Goal: Navigation & Orientation: Find specific page/section

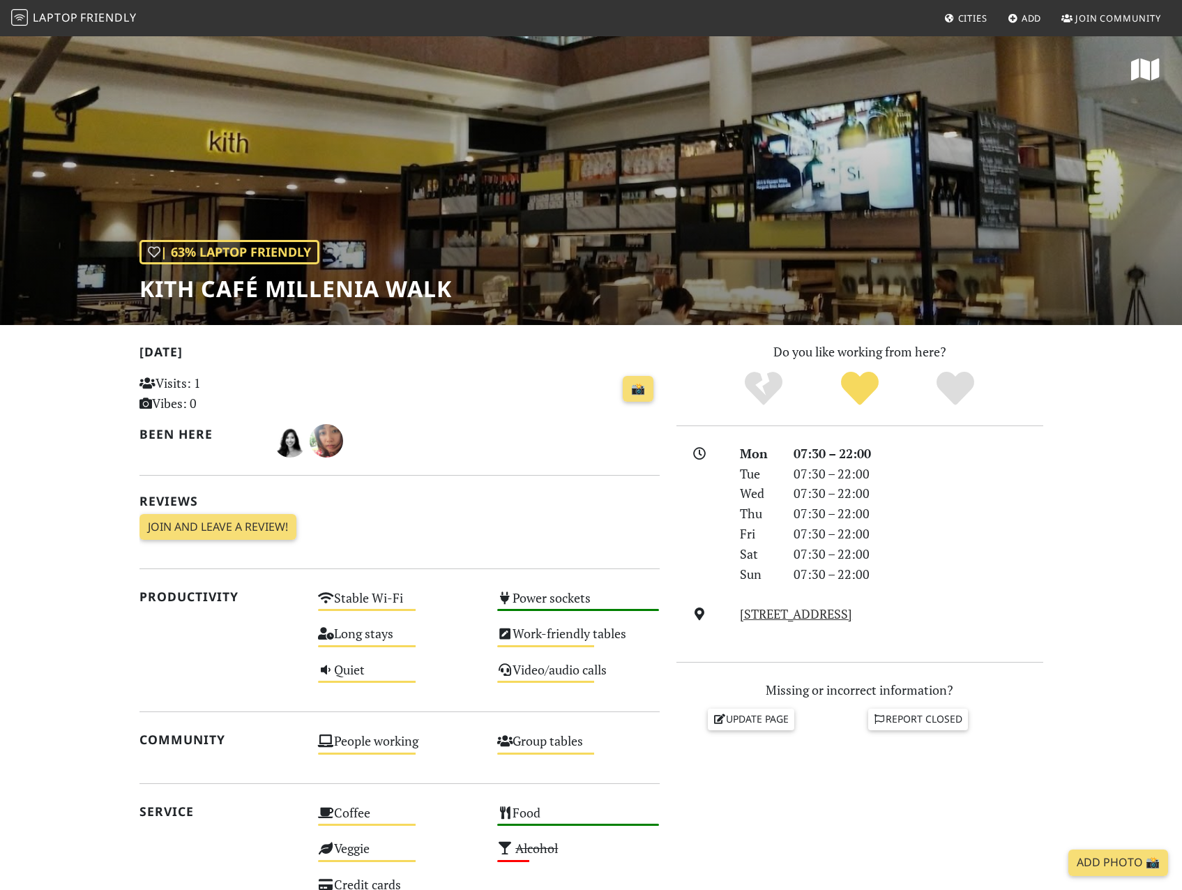
click at [69, 16] on span "Laptop" at bounding box center [55, 17] width 45 height 15
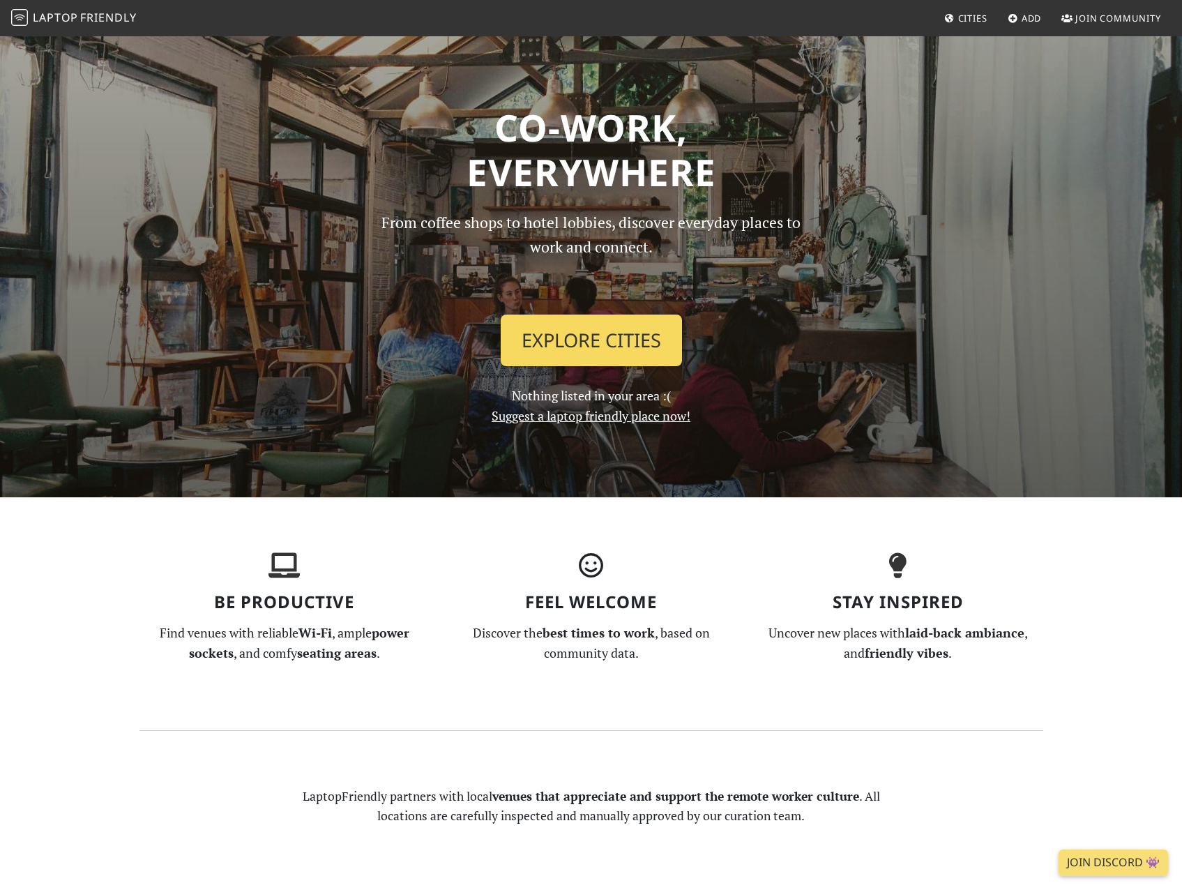
click at [560, 344] on link "Explore Cities" at bounding box center [591, 341] width 181 height 52
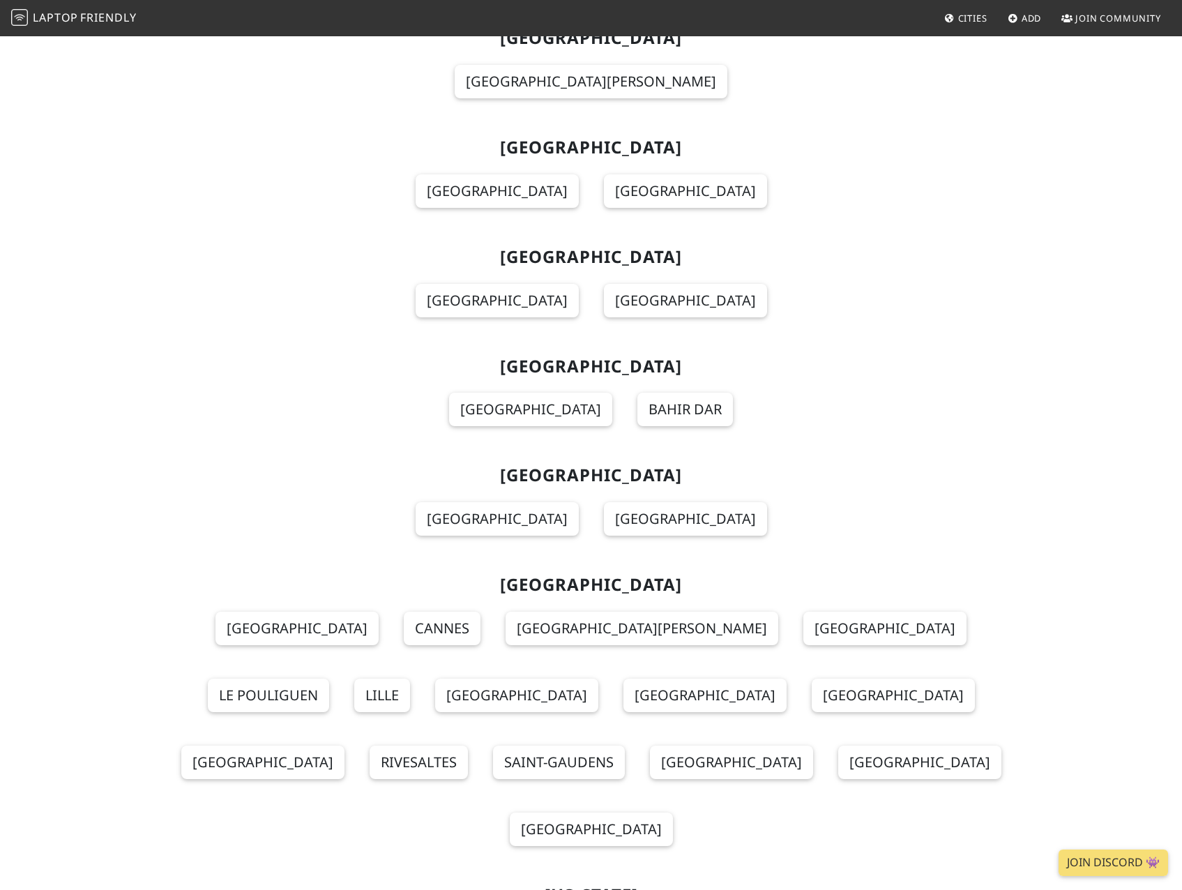
scroll to position [12007, 0]
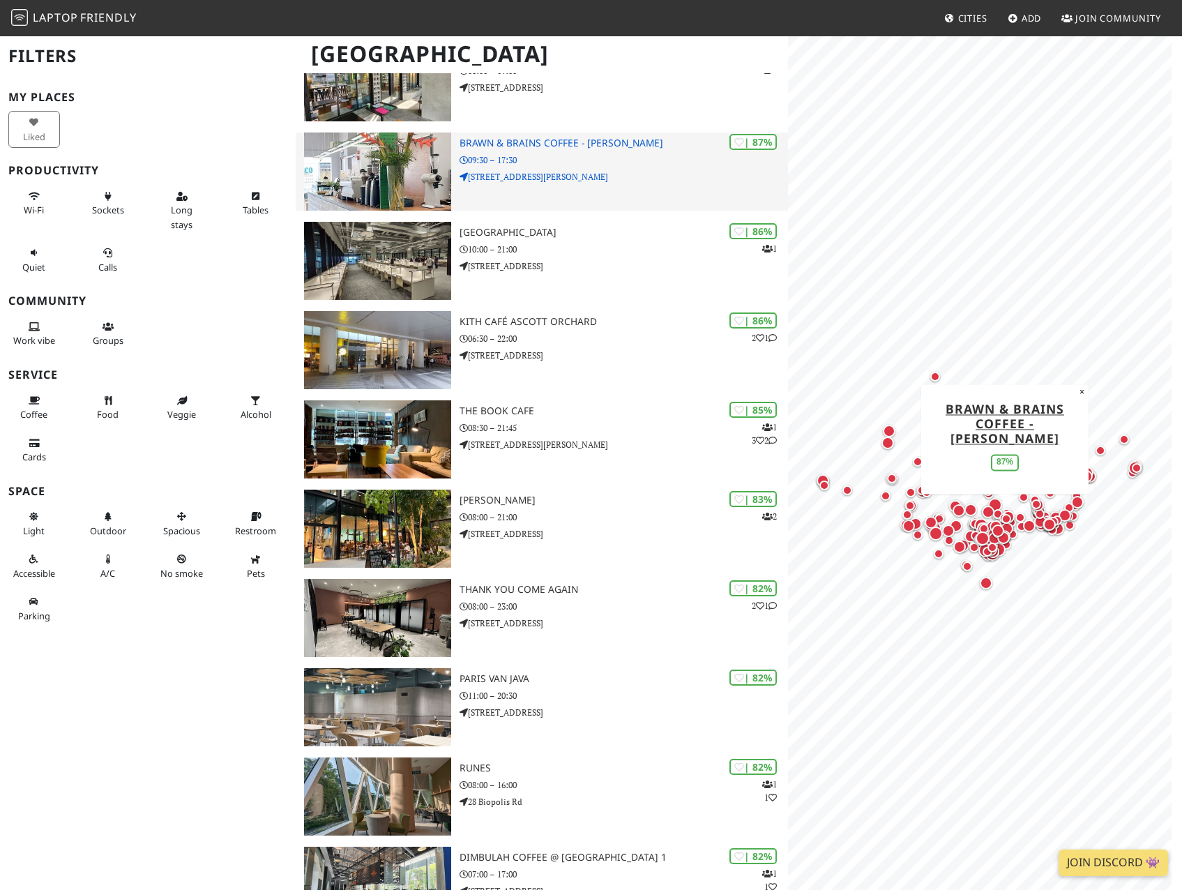
scroll to position [418, 0]
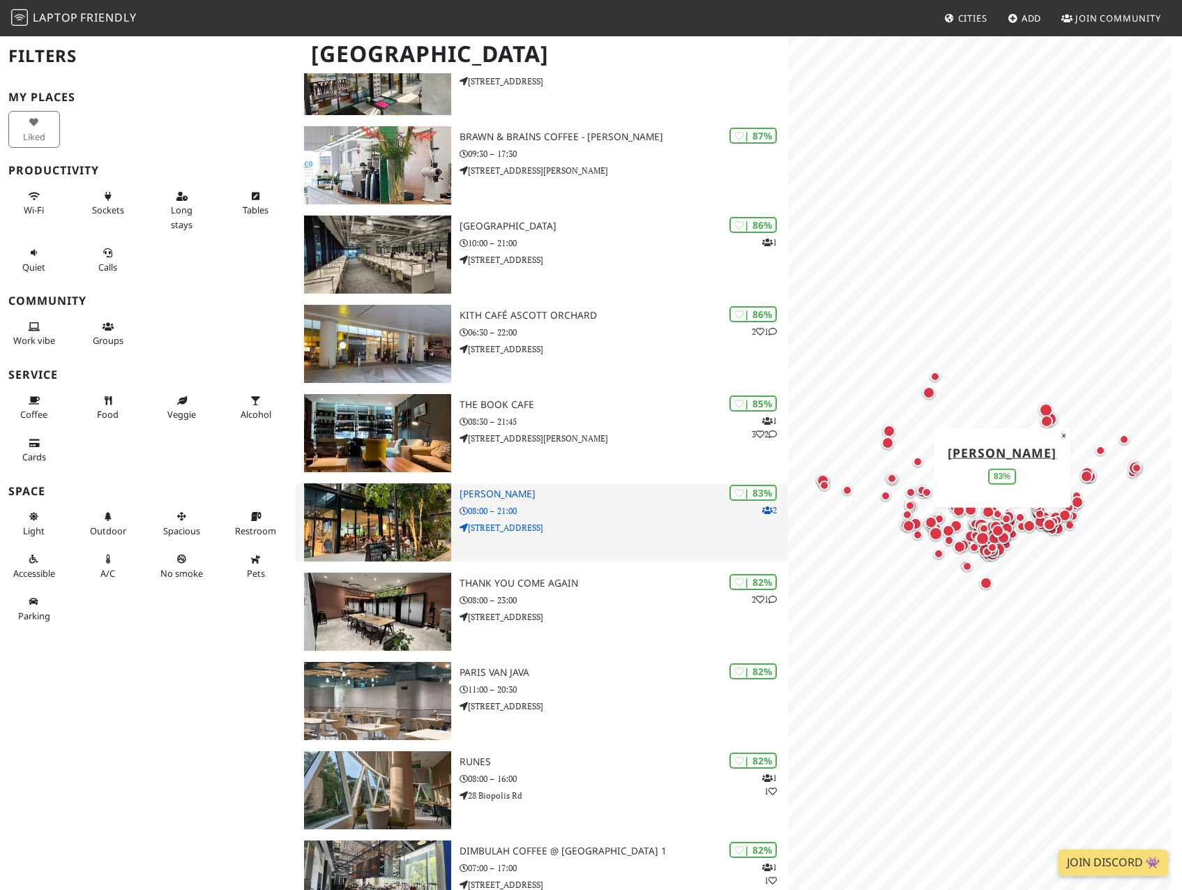
click at [376, 518] on img at bounding box center [377, 522] width 147 height 78
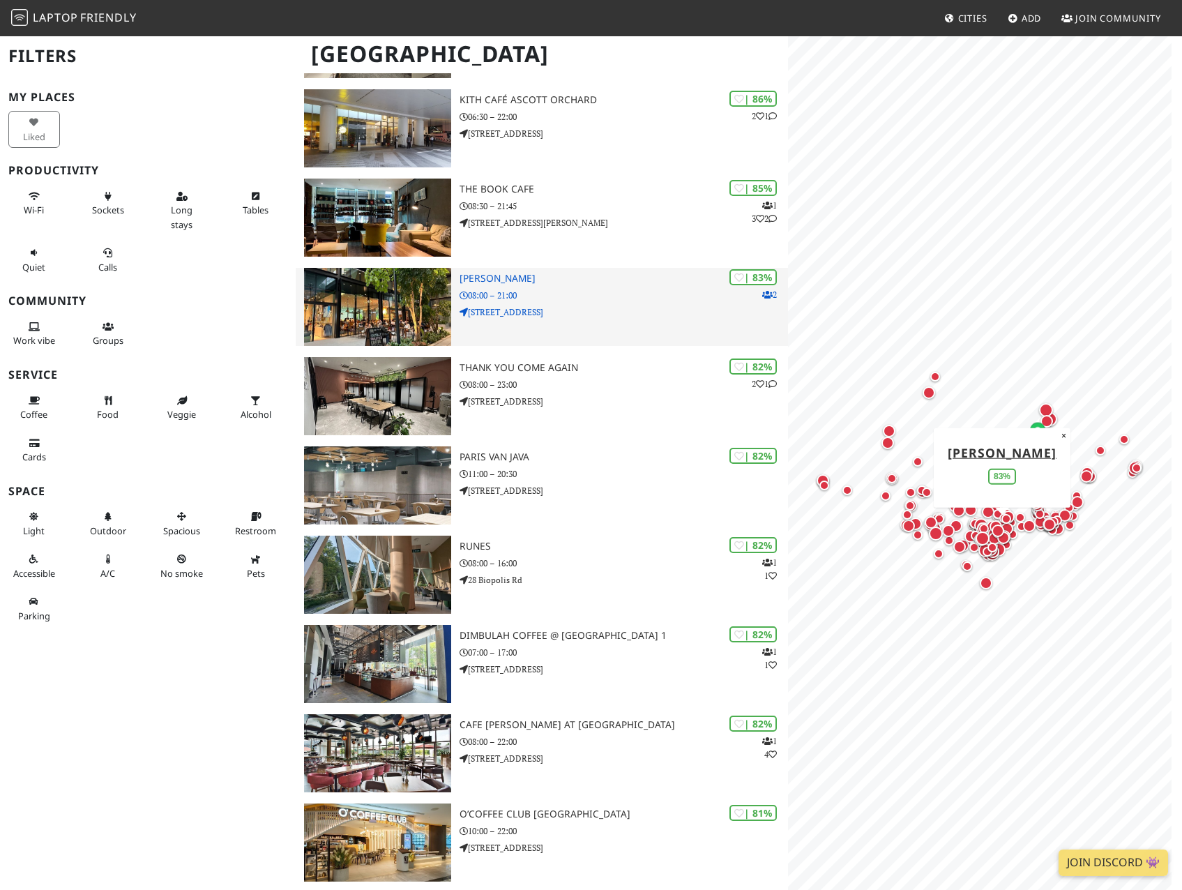
scroll to position [647, 0]
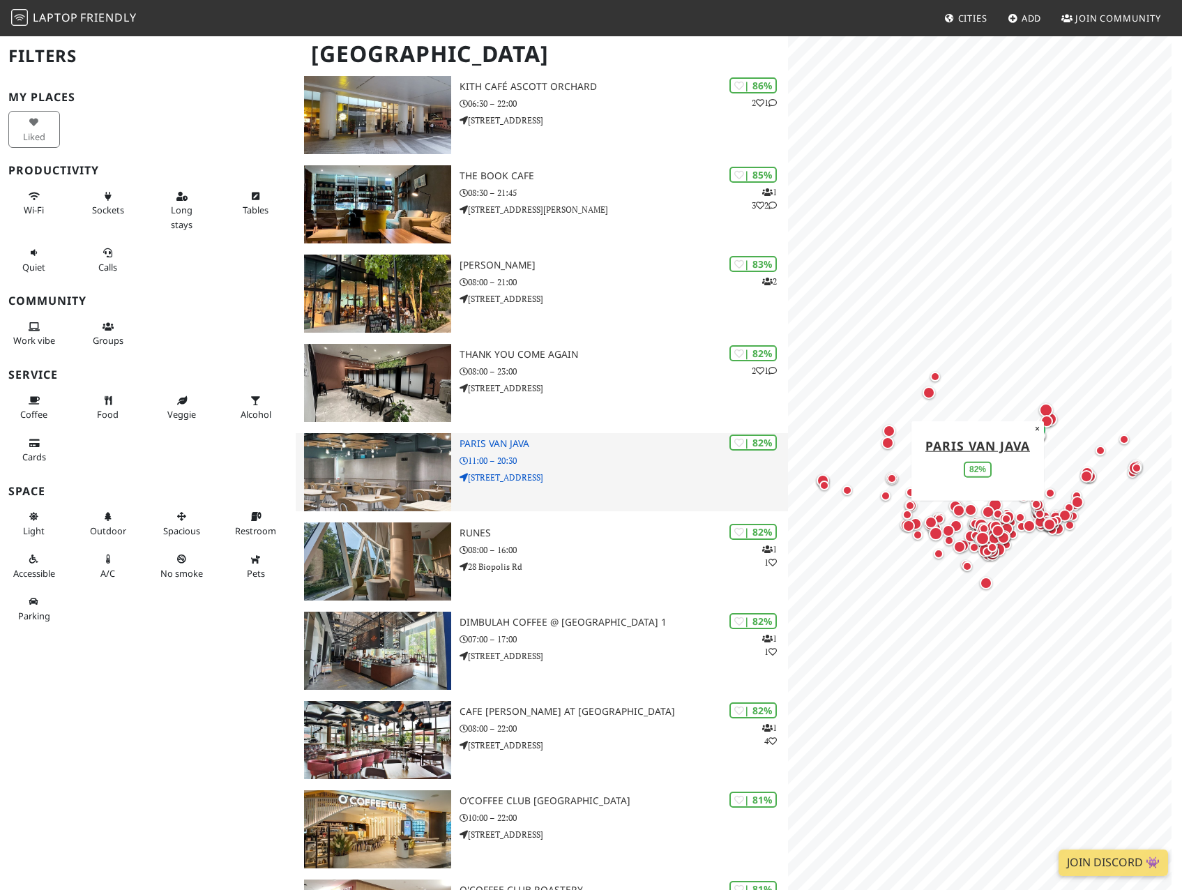
click at [377, 458] on img at bounding box center [377, 472] width 147 height 78
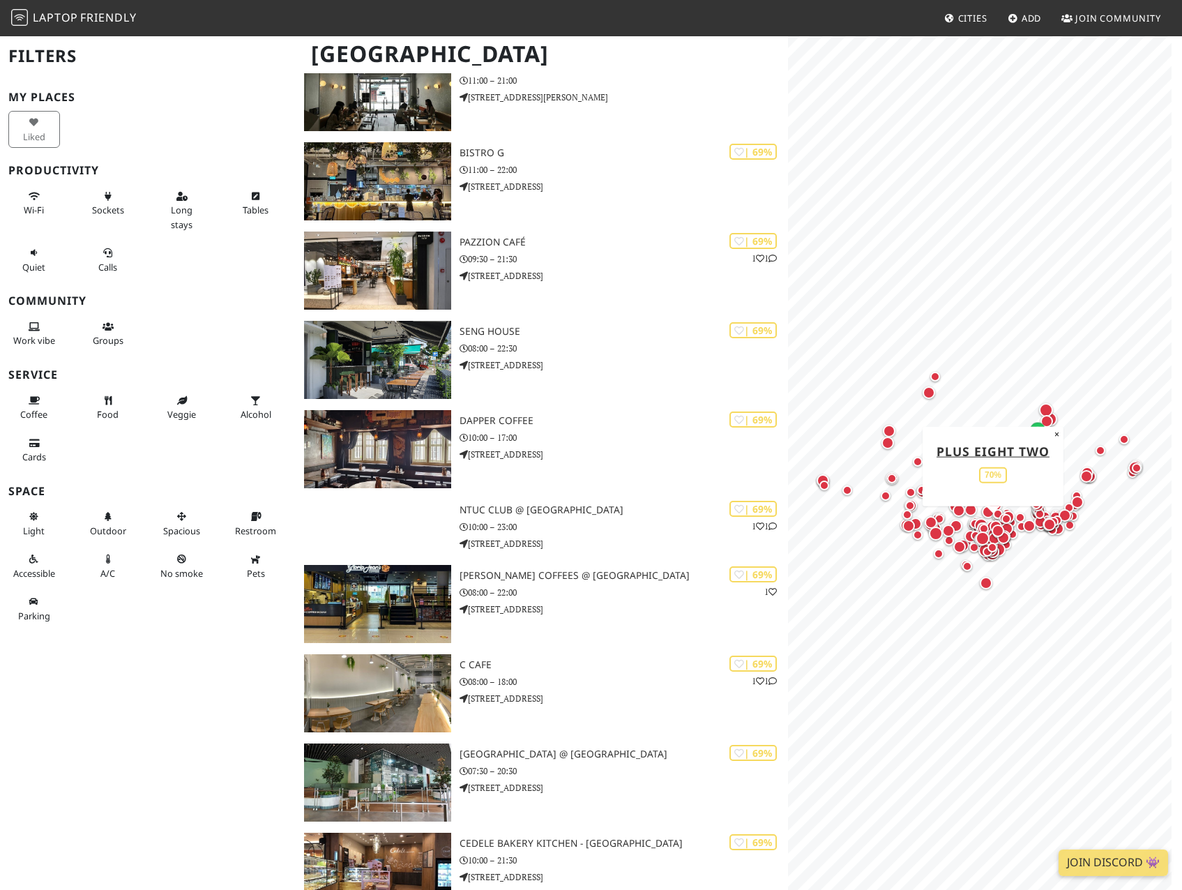
scroll to position [5598, 0]
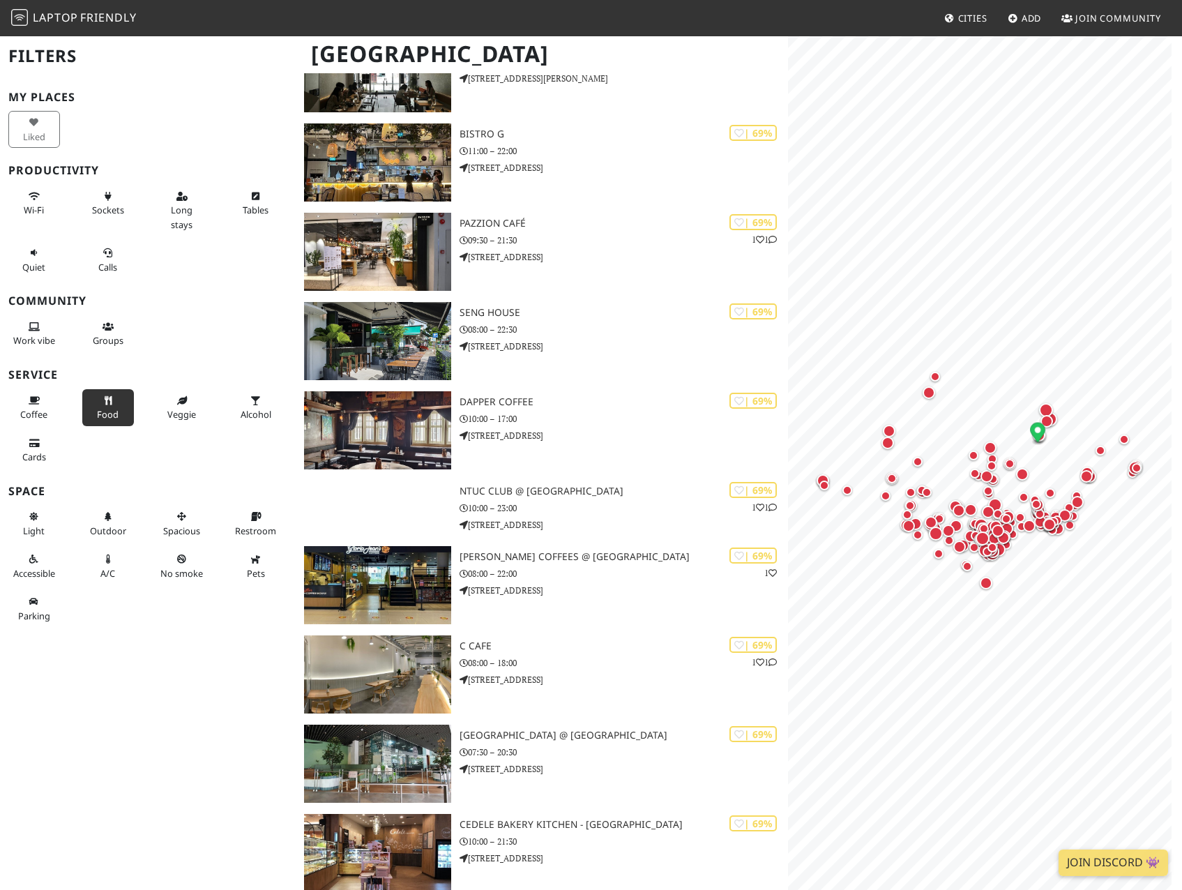
click at [103, 421] on button "Food" at bounding box center [108, 407] width 52 height 37
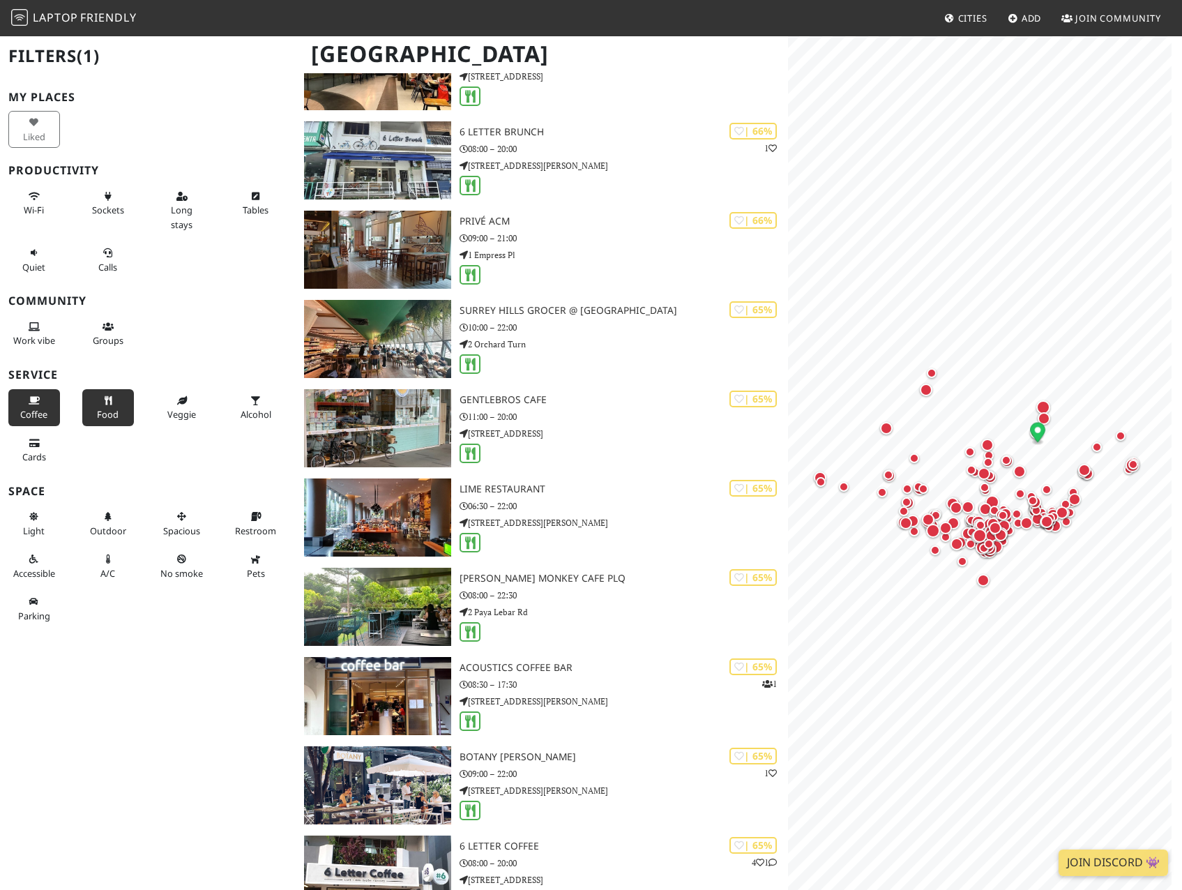
click at [29, 421] on button "Coffee" at bounding box center [34, 407] width 52 height 37
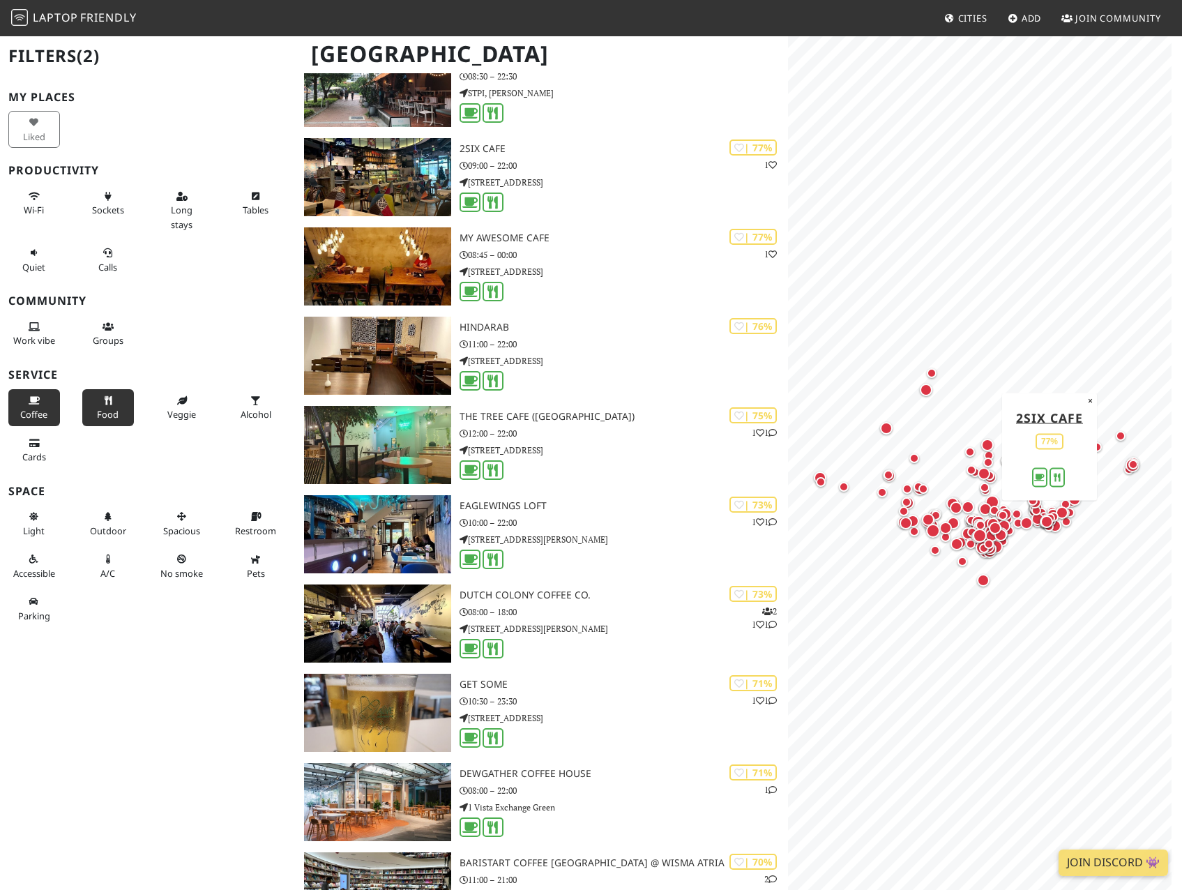
scroll to position [1464, 0]
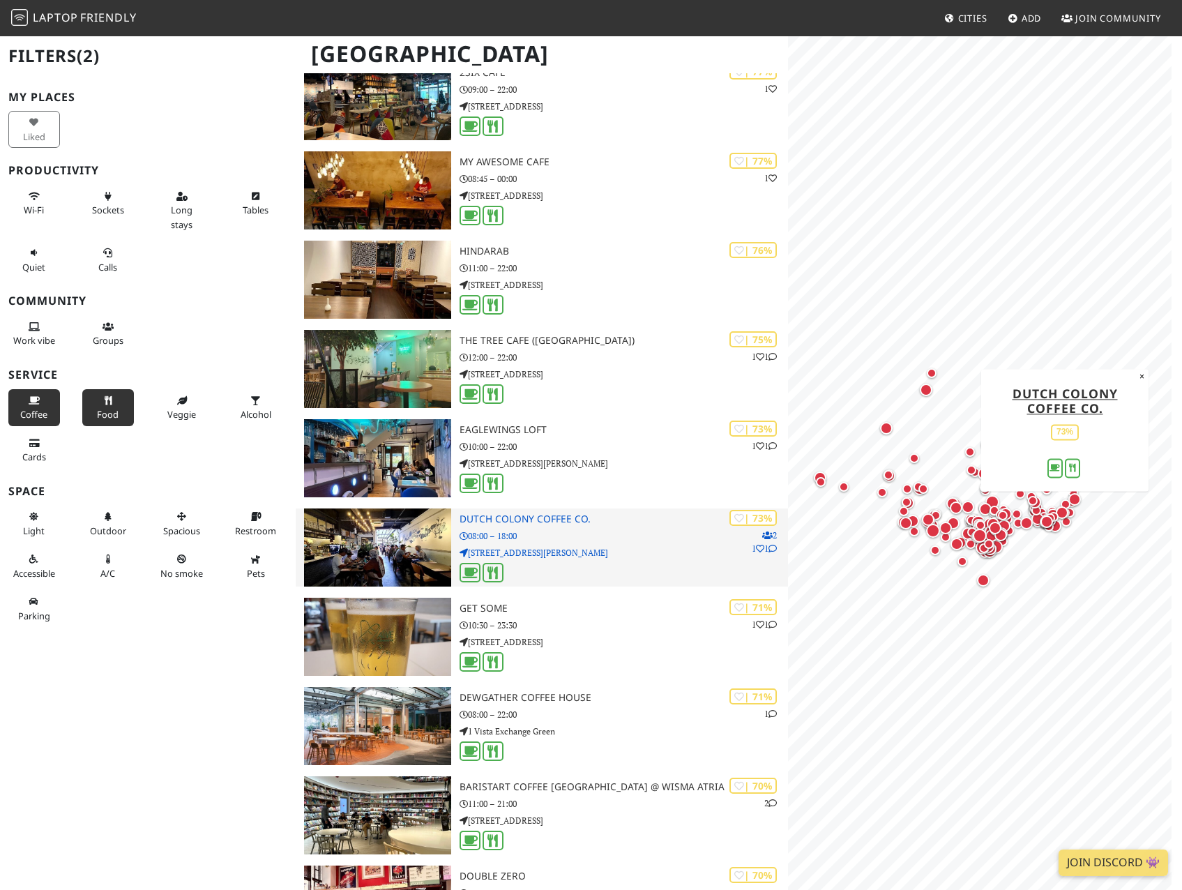
click at [533, 520] on h3 "Dutch Colony Coffee Co." at bounding box center [624, 519] width 328 height 12
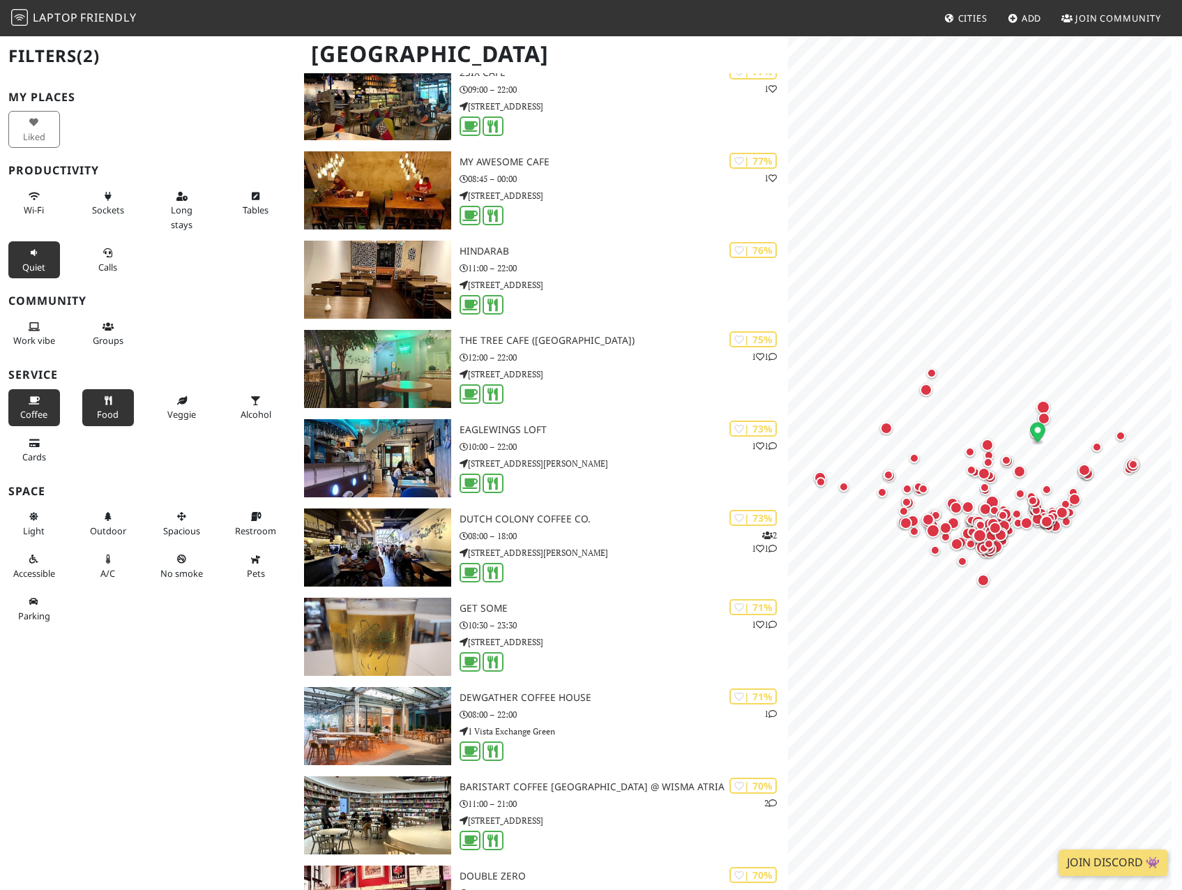
click at [29, 254] on icon at bounding box center [34, 253] width 11 height 9
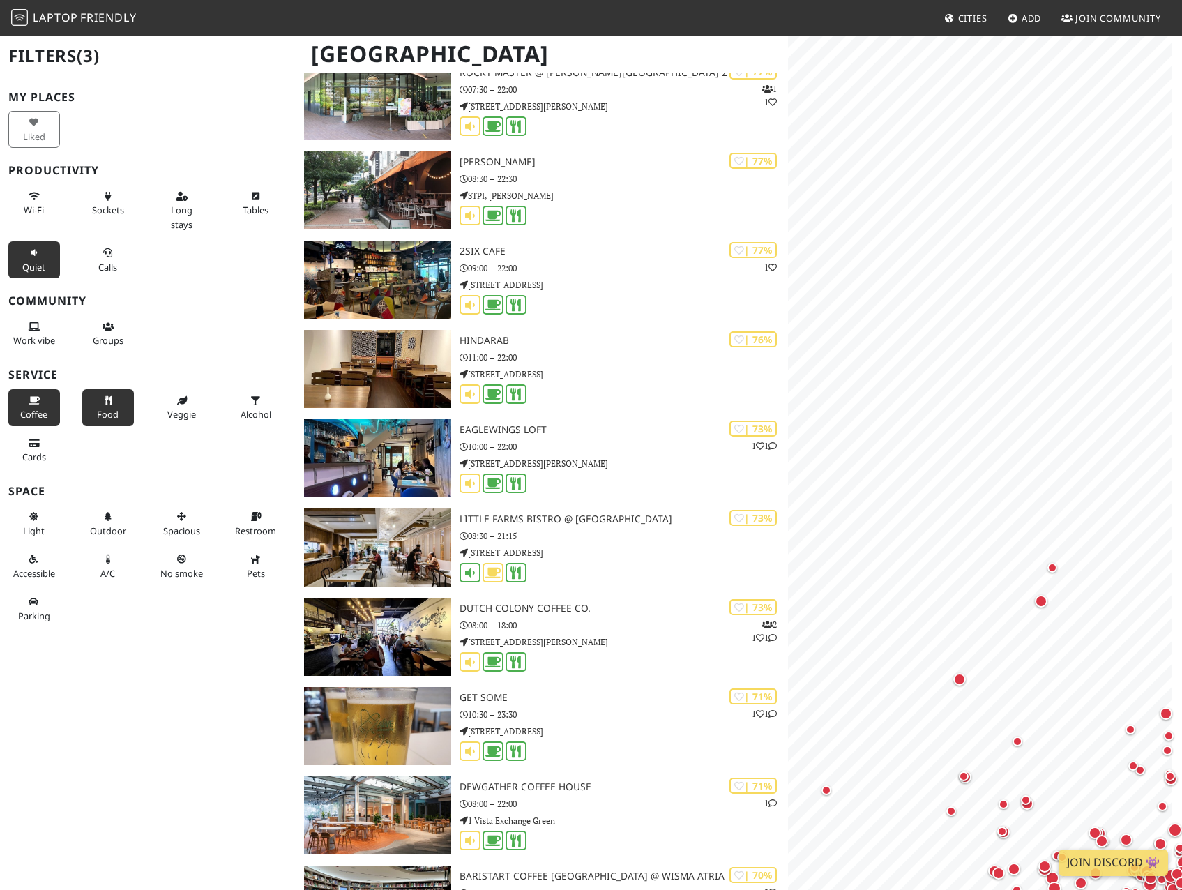
scroll to position [0, 0]
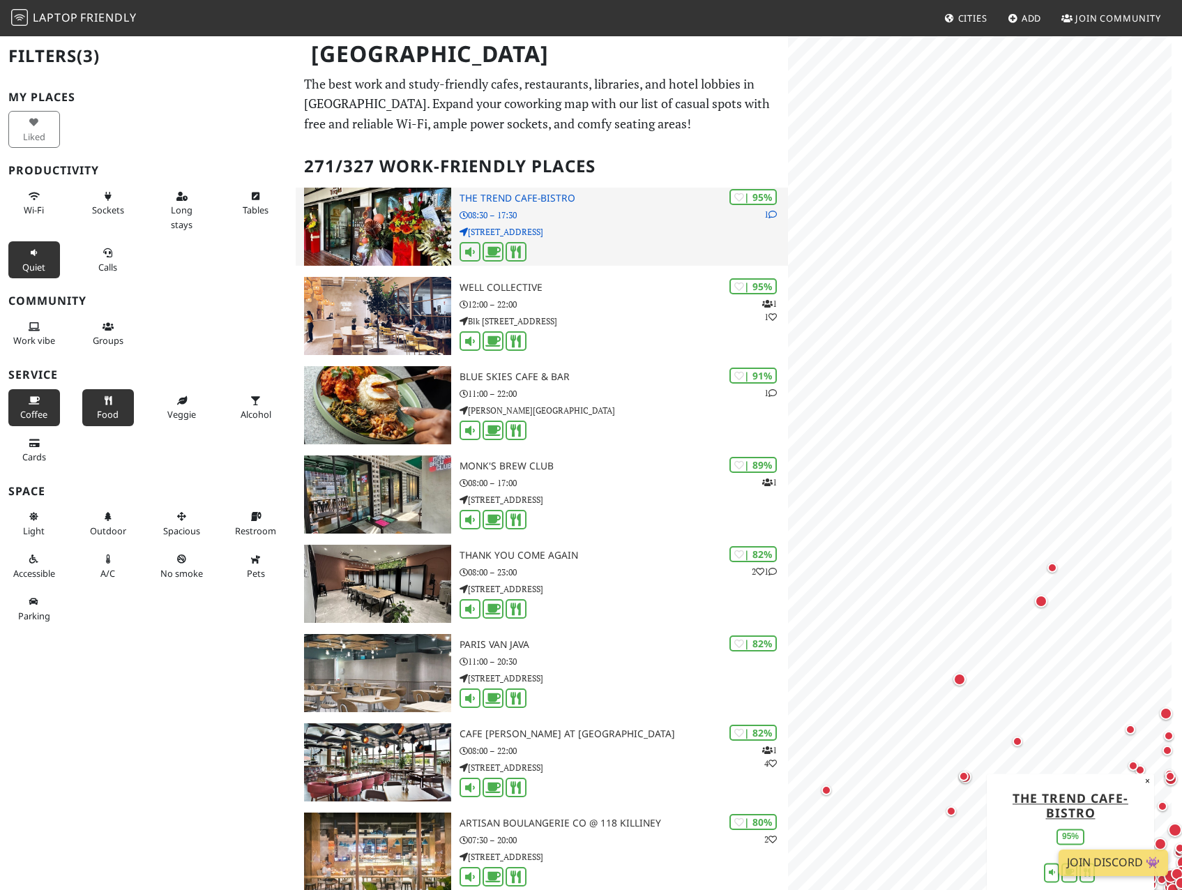
click at [532, 199] on h3 "The Trend cafe-bistro" at bounding box center [624, 198] width 328 height 12
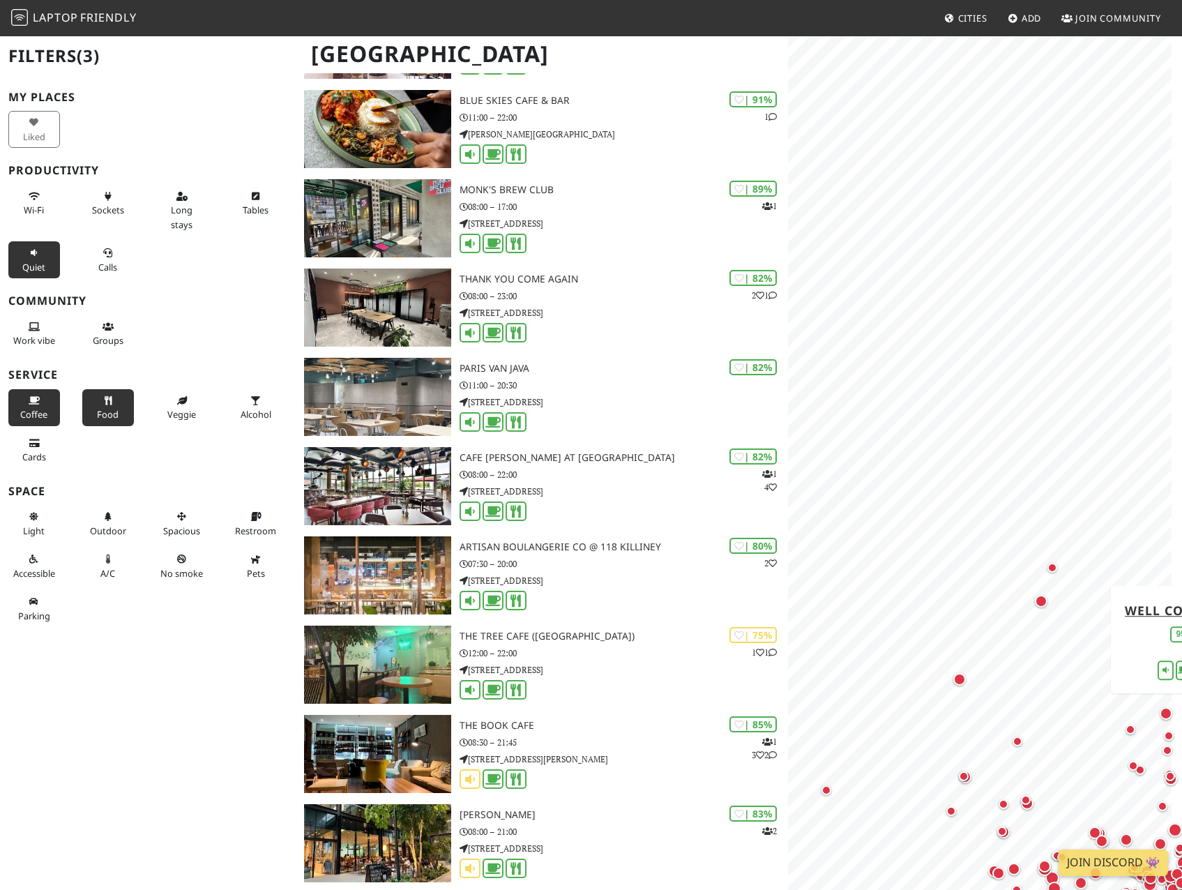
scroll to position [279, 0]
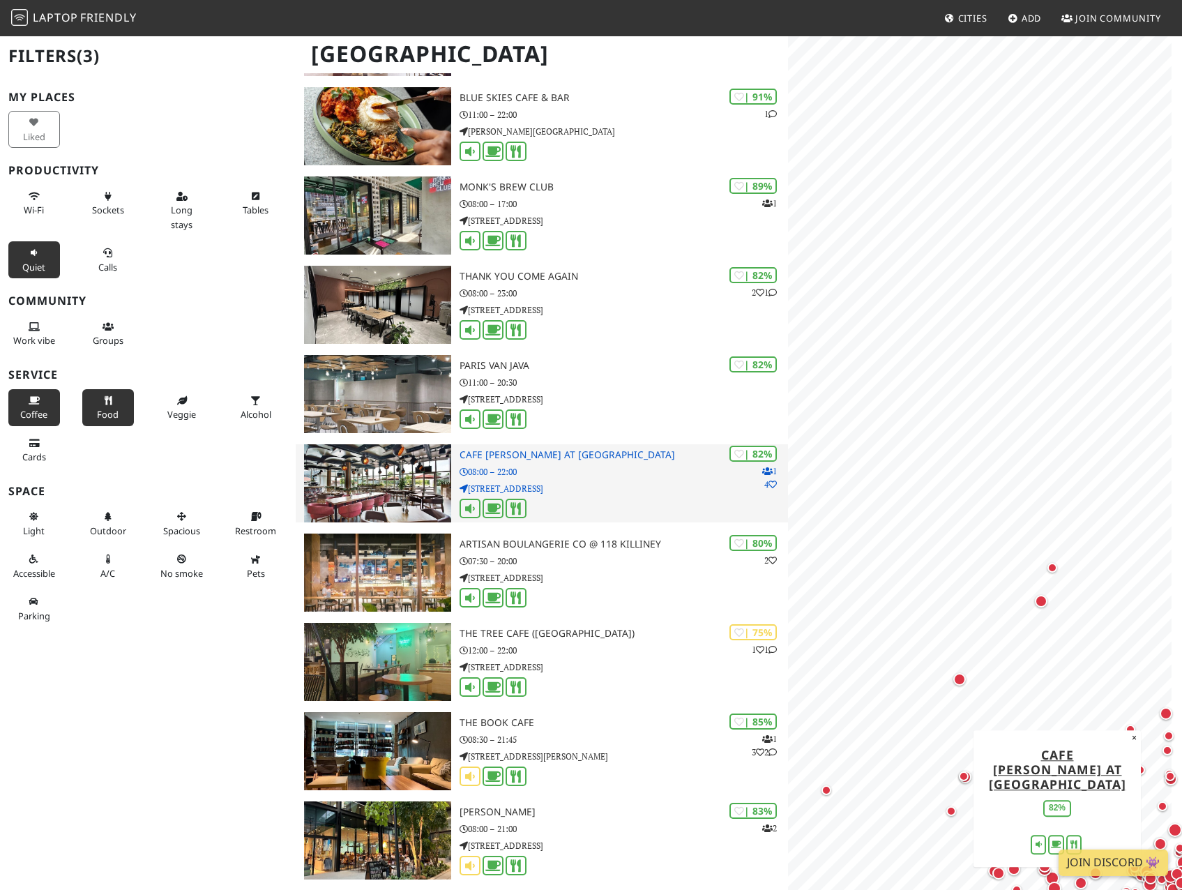
click at [431, 490] on img at bounding box center [377, 483] width 147 height 78
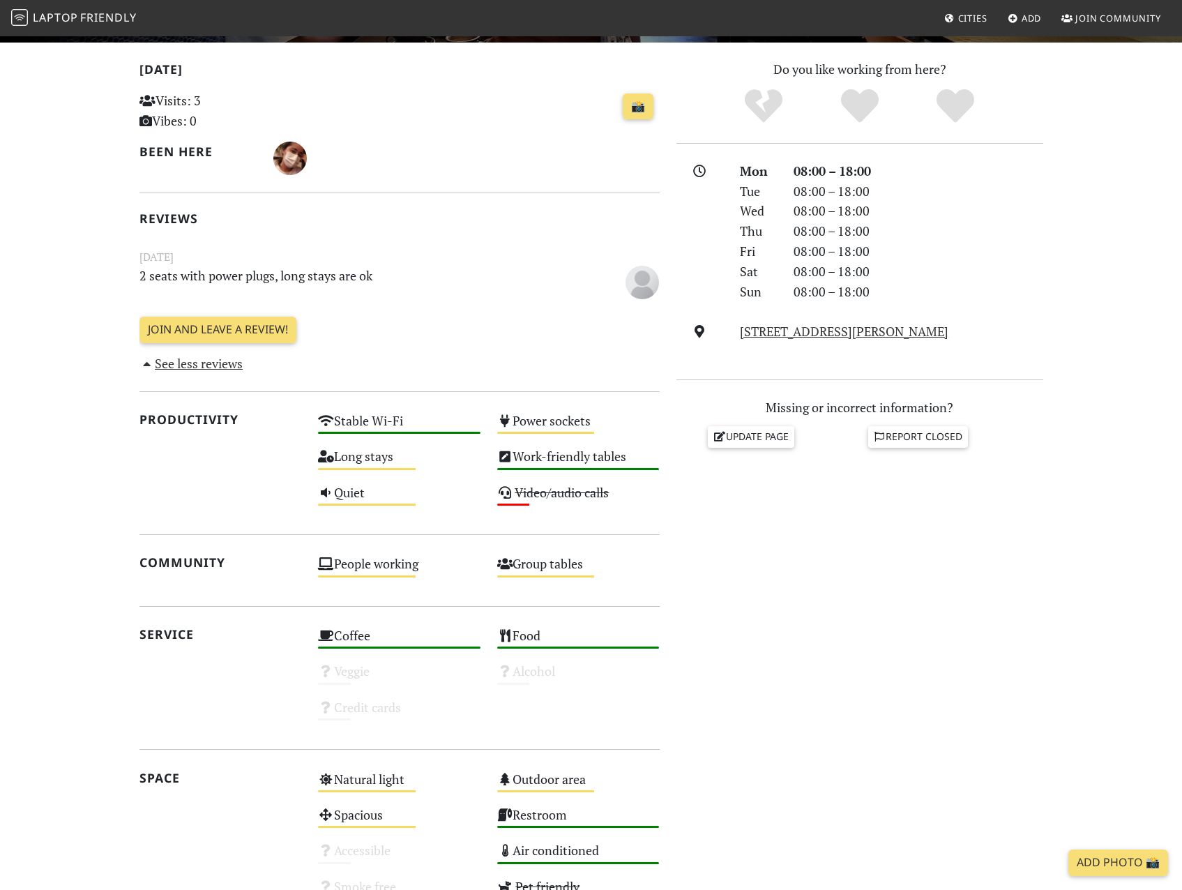
scroll to position [349, 0]
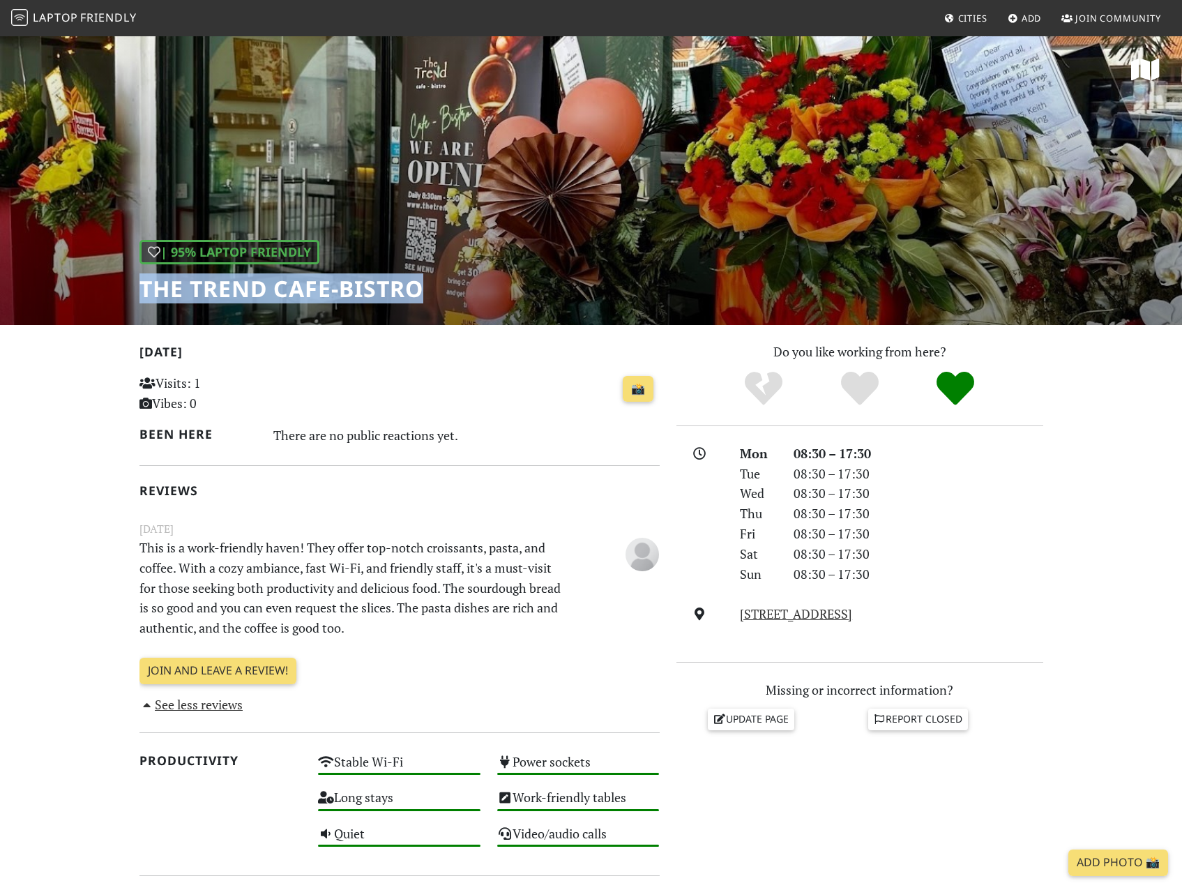
drag, startPoint x: 132, startPoint y: 282, endPoint x: 430, endPoint y: 289, distance: 297.2
click at [430, 289] on div "| 95% Laptop Friendly The Trend cafe-bistro" at bounding box center [591, 180] width 1182 height 290
drag, startPoint x: 430, startPoint y: 289, endPoint x: 352, endPoint y: 293, distance: 77.5
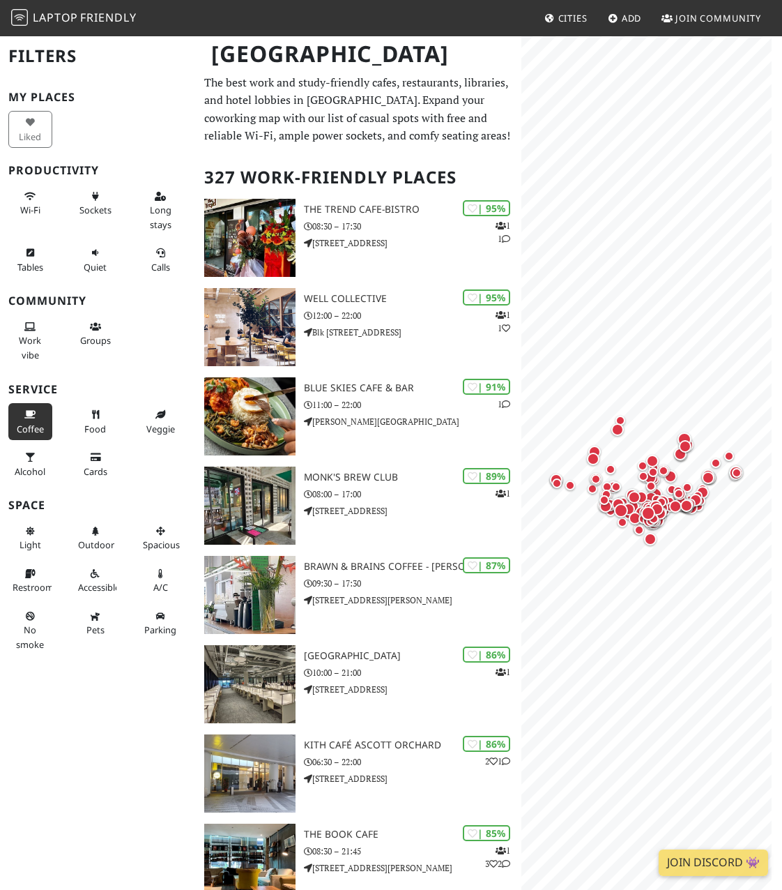
click at [36, 419] on button "Coffee" at bounding box center [30, 421] width 44 height 37
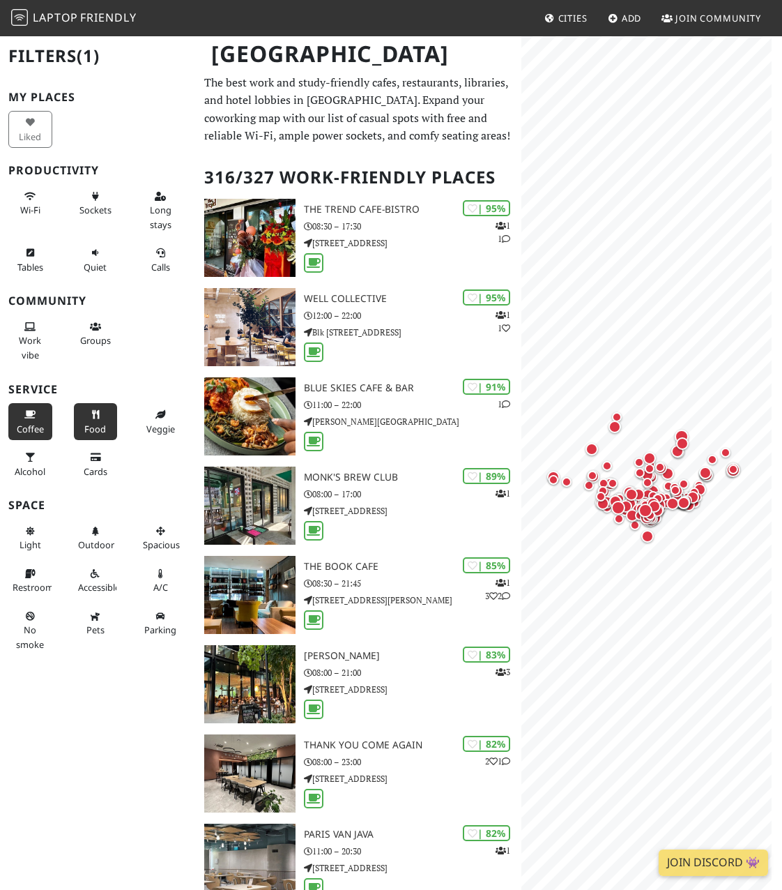
click at [84, 420] on button "Food" at bounding box center [96, 421] width 44 height 37
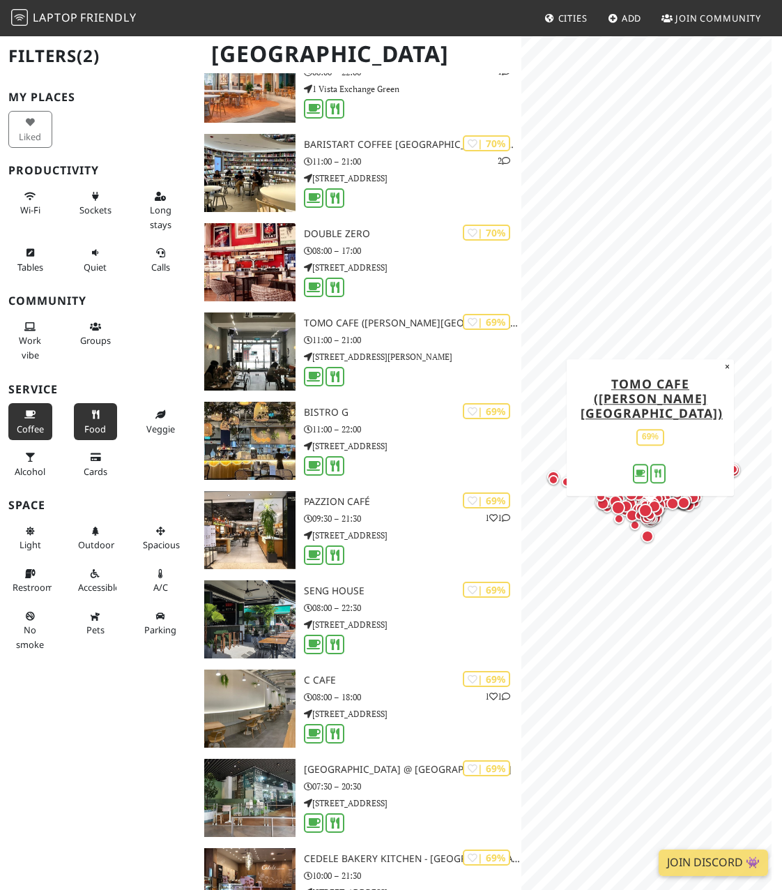
scroll to position [2232, 0]
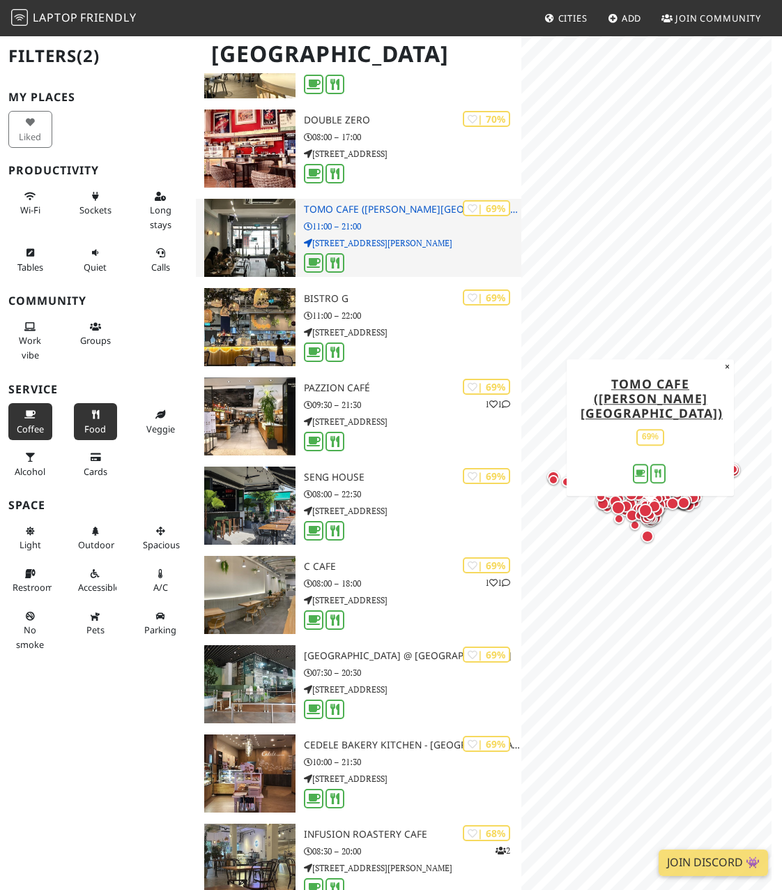
click at [256, 243] on img at bounding box center [250, 238] width 92 height 78
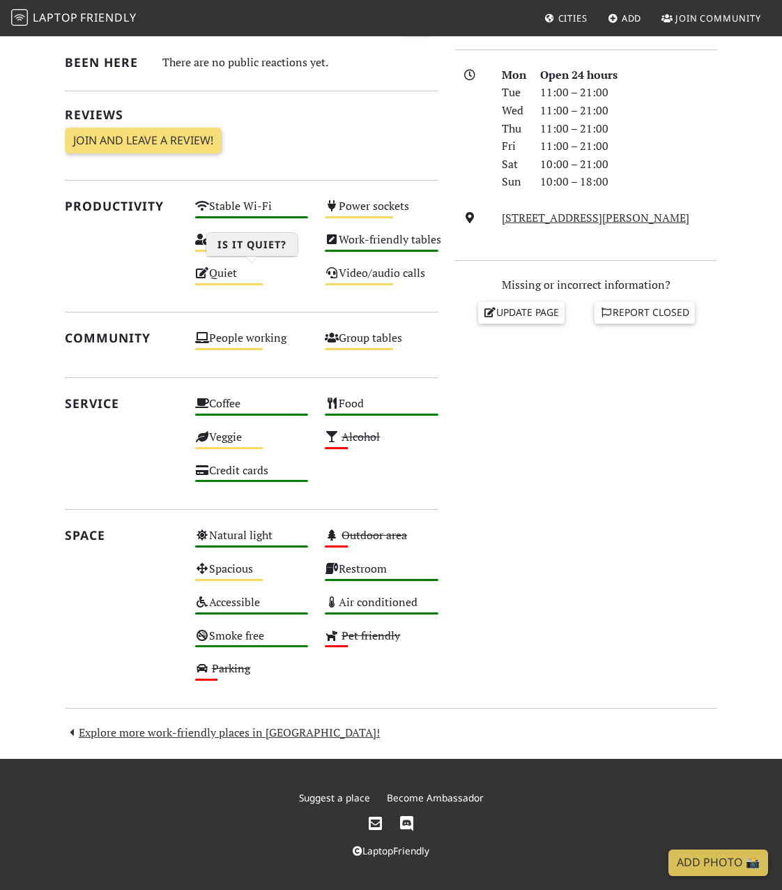
scroll to position [158, 0]
